Goal: Information Seeking & Learning: Learn about a topic

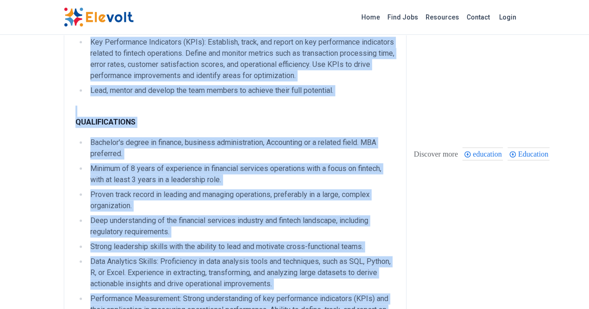
scroll to position [478, 0]
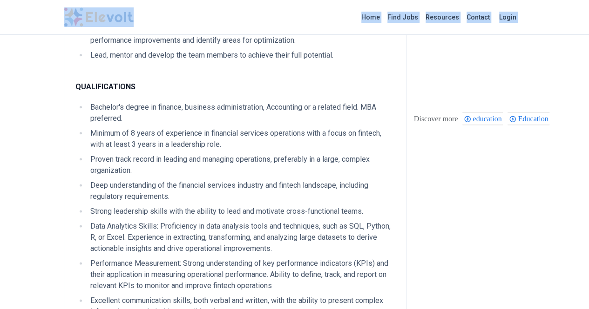
drag, startPoint x: 34, startPoint y: 76, endPoint x: 240, endPoint y: 81, distance: 206.7
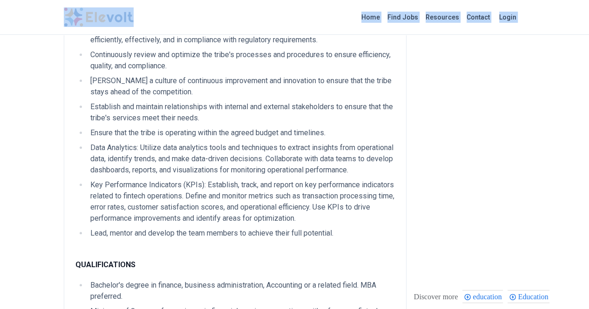
scroll to position [292, 0]
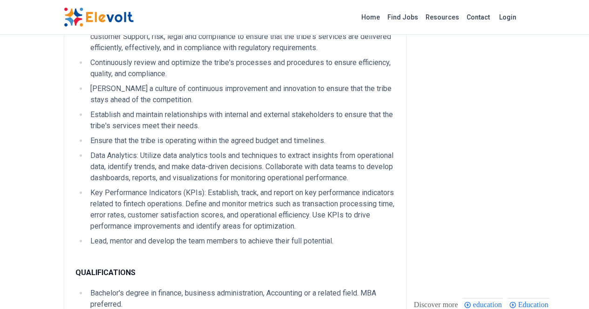
click at [200, 188] on li "Key Performance Indicators (KPIs): Establish, track, and report on key performa…" at bounding box center [240, 210] width 307 height 45
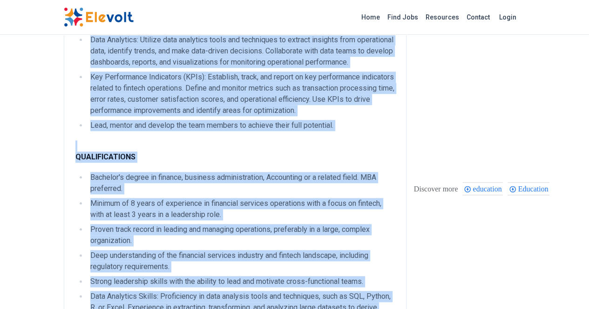
scroll to position [635, 0]
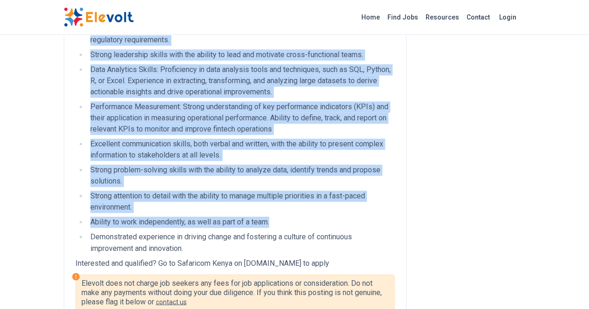
drag, startPoint x: 33, startPoint y: 156, endPoint x: 330, endPoint y: 121, distance: 299.0
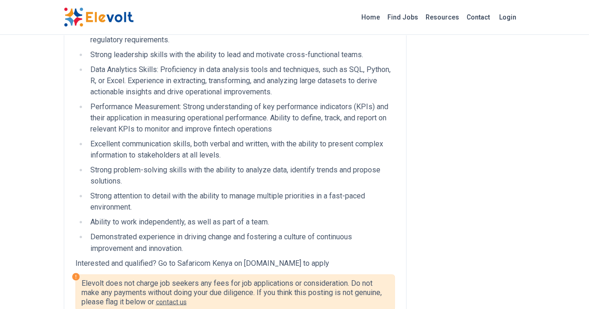
click at [292, 129] on ul "Bachelor's degree in finance, business administration, Accounting or a related …" at bounding box center [234, 99] width 319 height 309
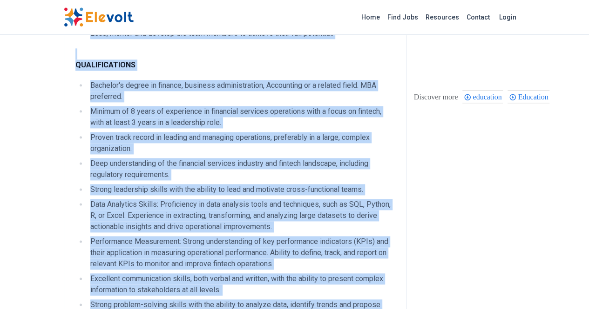
scroll to position [528, 0]
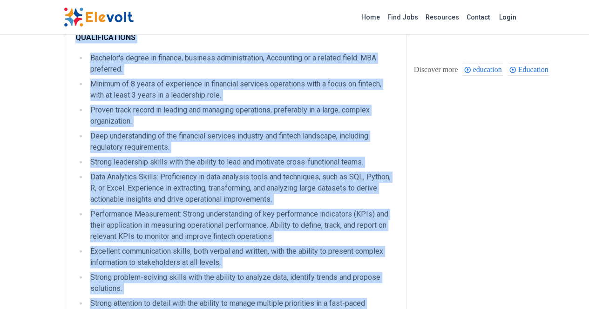
drag, startPoint x: 35, startPoint y: 103, endPoint x: 420, endPoint y: 247, distance: 411.0
click at [406, 247] on div "Detailed Description Reporting to the Chief Financial Services Officer, the pos…" at bounding box center [235, 15] width 343 height 899
copy div "Loremipsu do sit Ametc Adipiscin Elitsedd Eiusmod, tem incididu utlabo etdo ma …"
